Goal: Navigation & Orientation: Find specific page/section

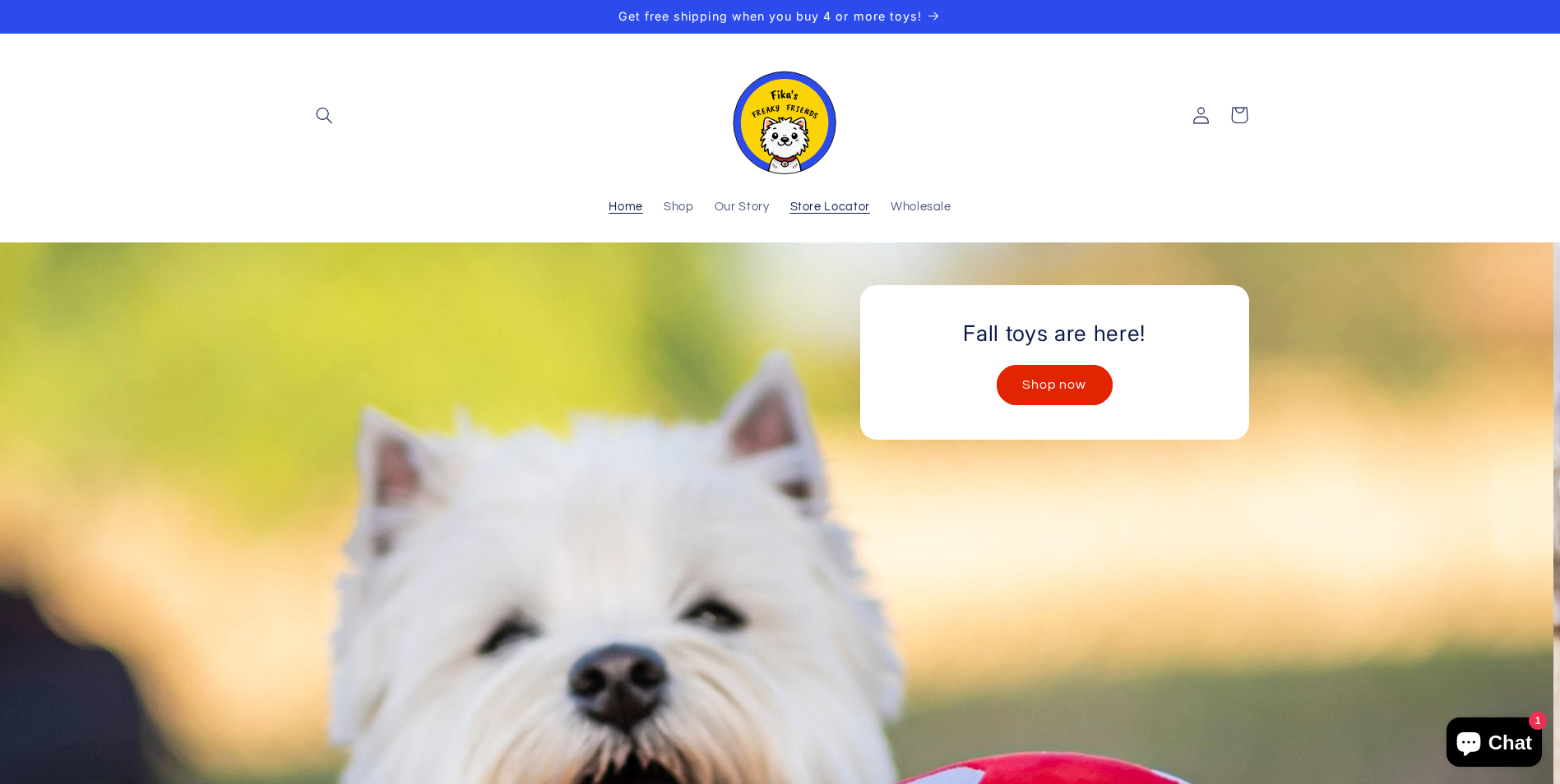
scroll to position [17, 0]
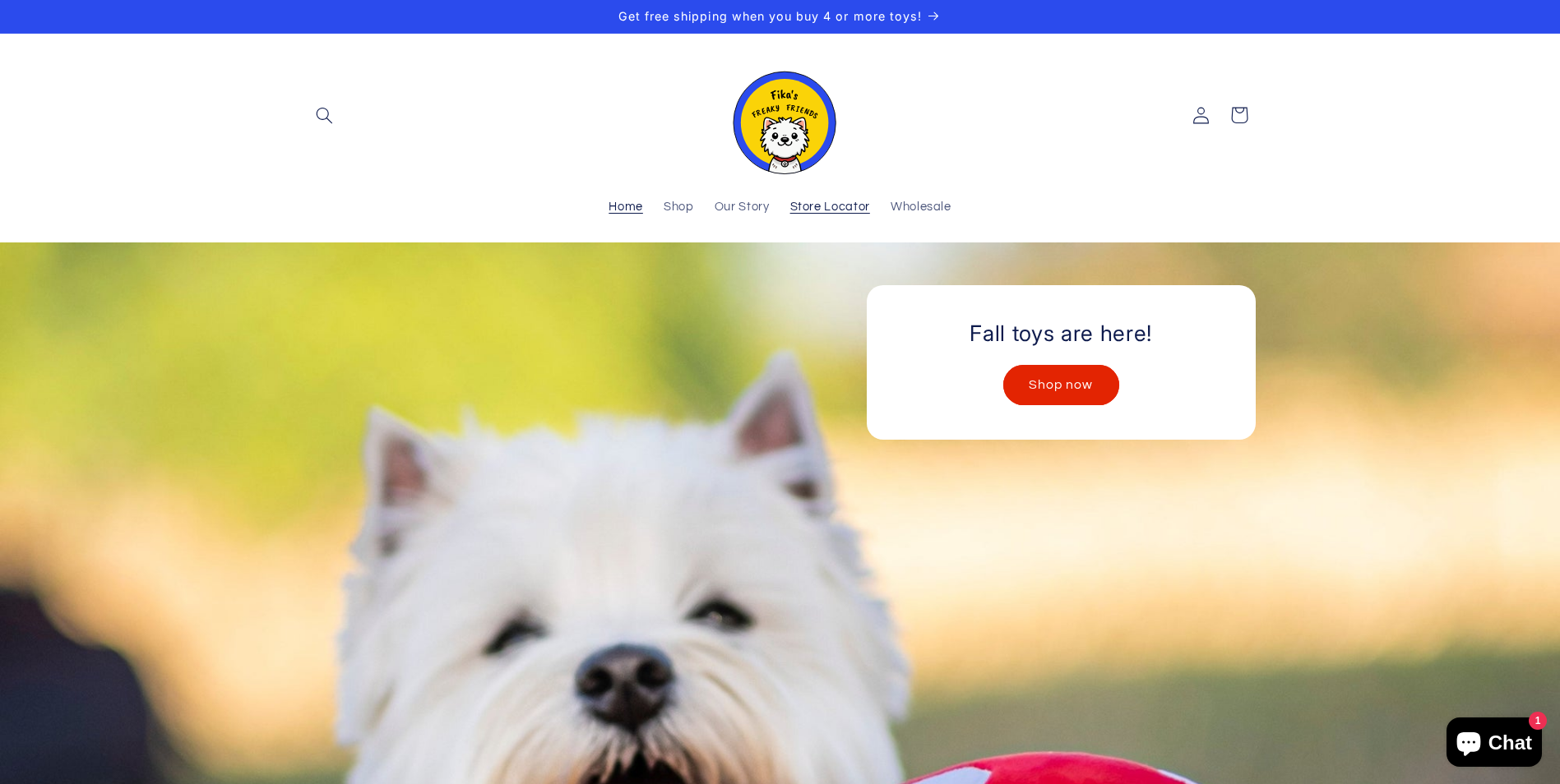
click at [825, 200] on span "Store Locator" at bounding box center [830, 207] width 80 height 16
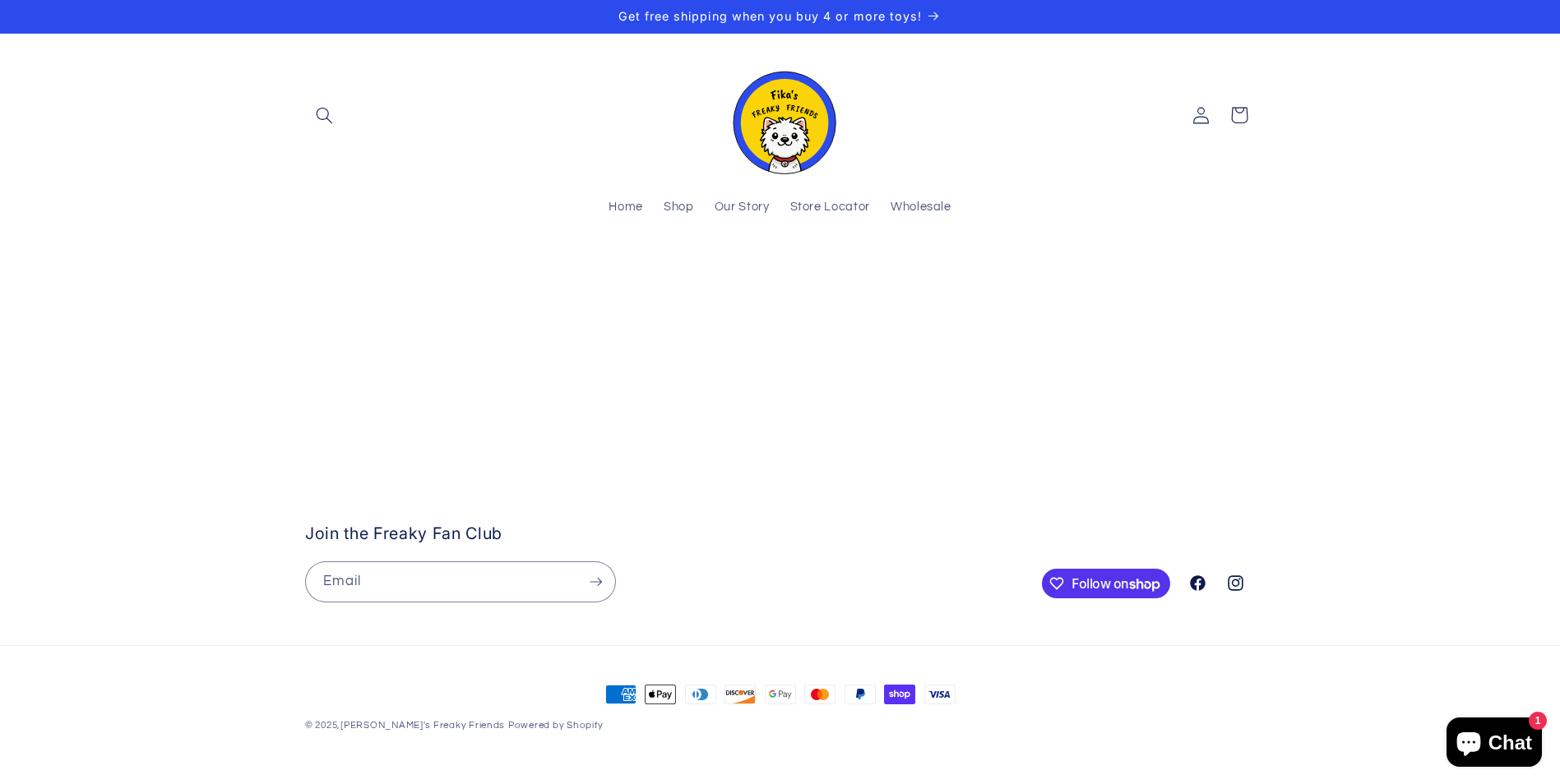
click at [802, 275] on stockist-store-locator at bounding box center [780, 275] width 1560 height 0
drag, startPoint x: 1086, startPoint y: 369, endPoint x: 884, endPoint y: 661, distance: 355.1
click at [884, 275] on stockist-store-locator at bounding box center [780, 275] width 1560 height 0
drag, startPoint x: 1176, startPoint y: 416, endPoint x: 1076, endPoint y: 444, distance: 103.8
click at [1076, 275] on stockist-store-locator at bounding box center [780, 275] width 1560 height 0
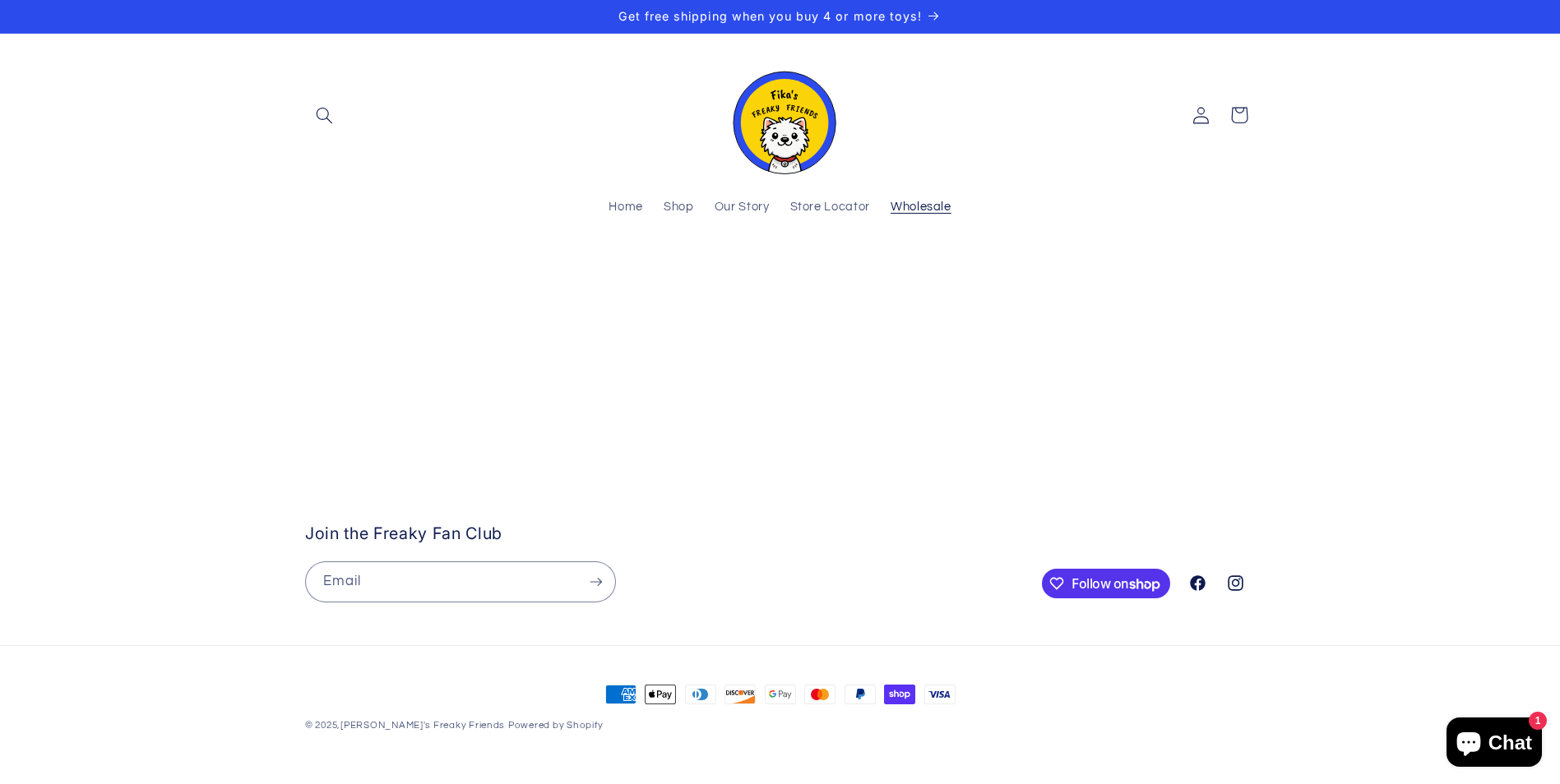
click at [918, 206] on span "Wholesale" at bounding box center [921, 207] width 61 height 16
